Goal: Information Seeking & Learning: Learn about a topic

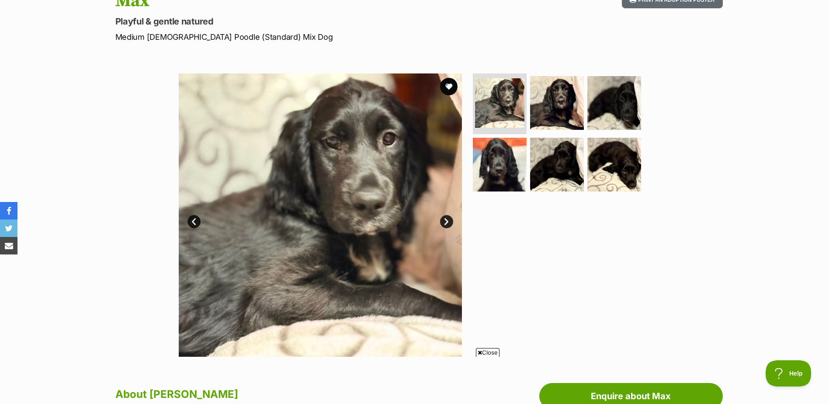
scroll to position [108, 0]
click at [500, 100] on img at bounding box center [500, 103] width 52 height 52
click at [555, 103] on img at bounding box center [557, 103] width 56 height 56
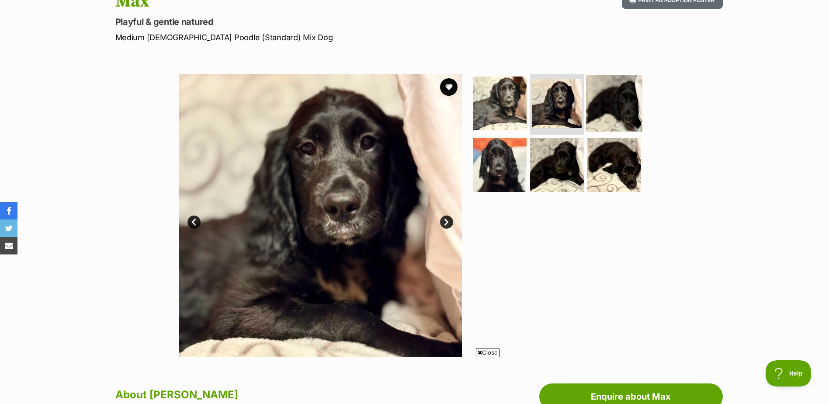
click at [617, 101] on img at bounding box center [614, 103] width 56 height 56
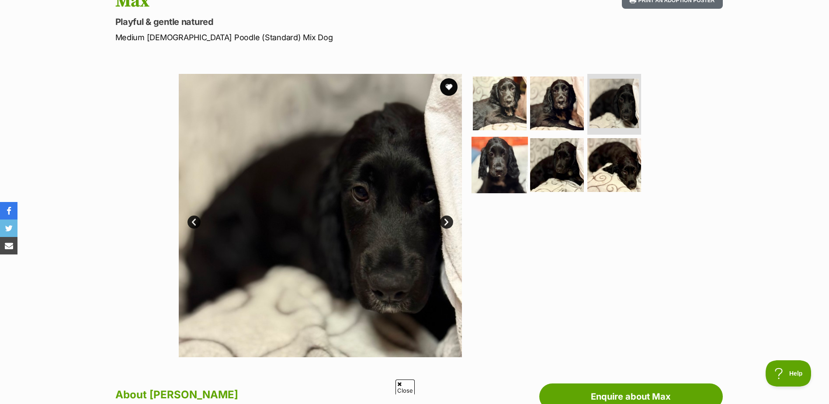
click at [502, 159] on img at bounding box center [499, 165] width 56 height 56
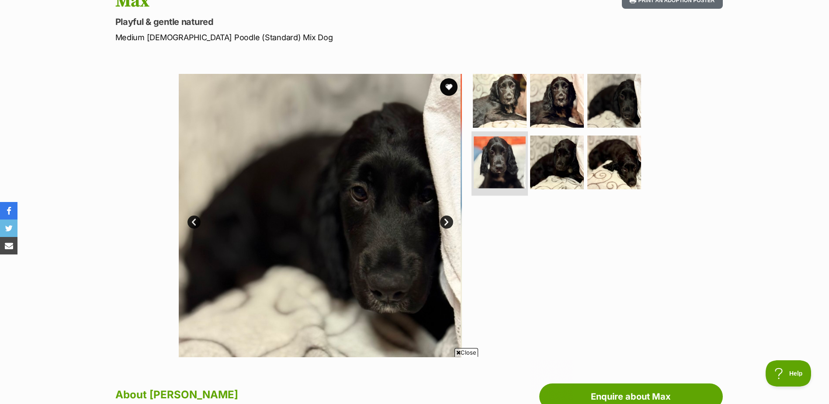
scroll to position [0, 0]
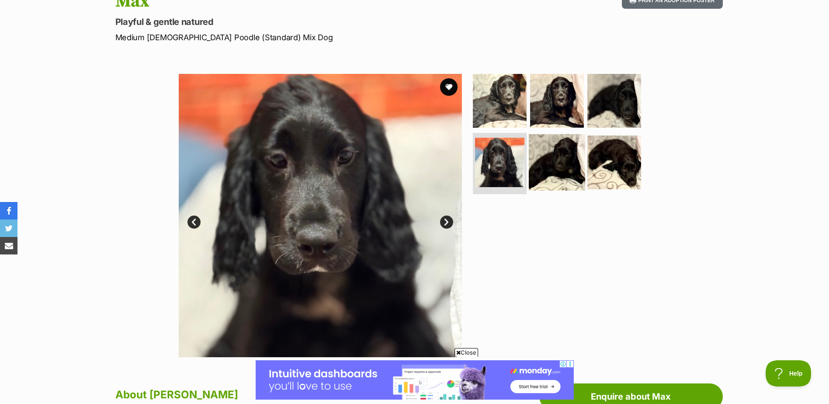
click at [542, 161] on img at bounding box center [557, 162] width 56 height 56
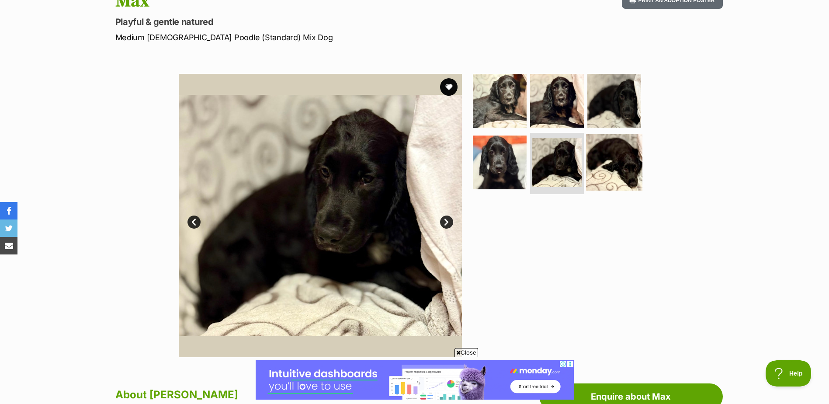
click at [621, 161] on img at bounding box center [614, 162] width 56 height 56
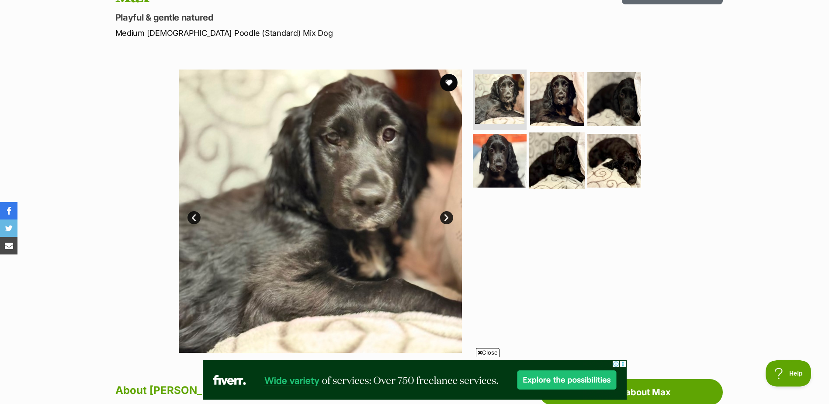
click at [552, 157] on img at bounding box center [557, 160] width 56 height 56
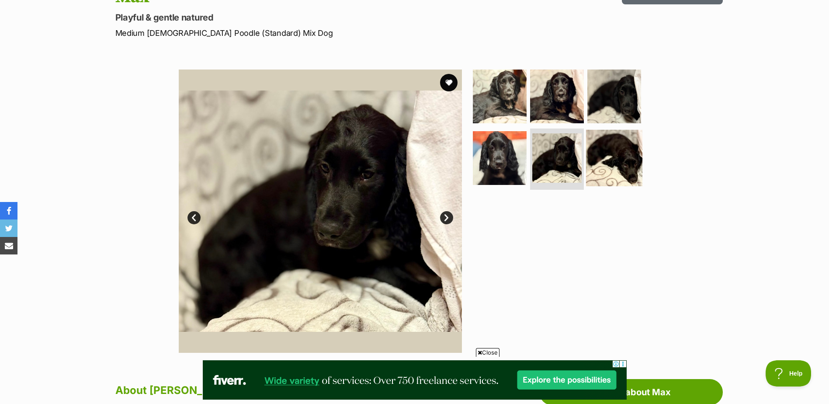
click at [606, 156] on img at bounding box center [614, 158] width 56 height 56
